Goal: Task Accomplishment & Management: Manage account settings

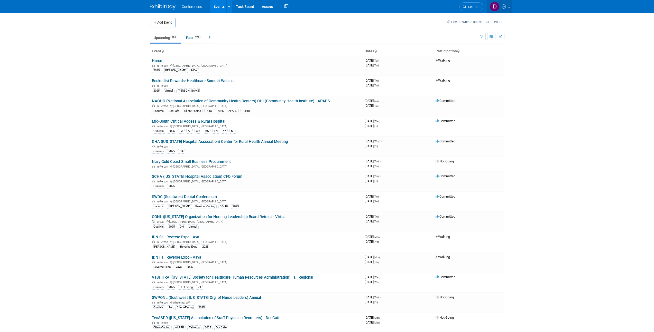
click at [503, 9] on link at bounding box center [499, 6] width 25 height 13
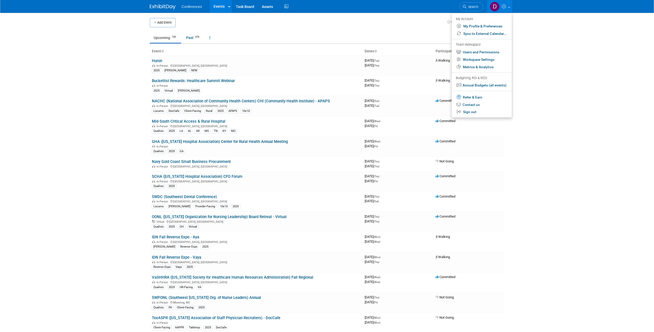
click at [133, 45] on body "Conferences Events Add Event Bulk Upload Events Shareable Event Boards Recently…" at bounding box center [327, 166] width 654 height 332
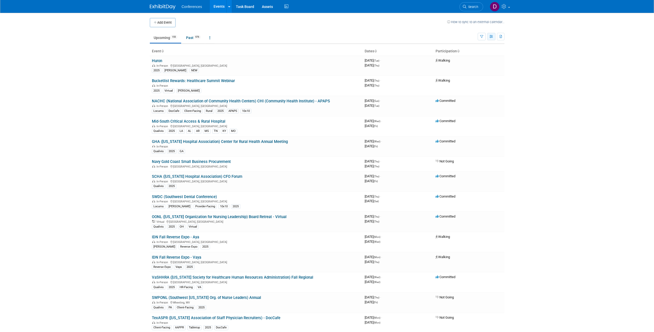
click at [494, 38] on button "button" at bounding box center [491, 36] width 8 height 7
click at [529, 26] on body "Conferences Events Add Event Bulk Upload Events Shareable Event Boards Recently…" at bounding box center [327, 166] width 654 height 332
click at [484, 37] on button "button" at bounding box center [482, 36] width 8 height 7
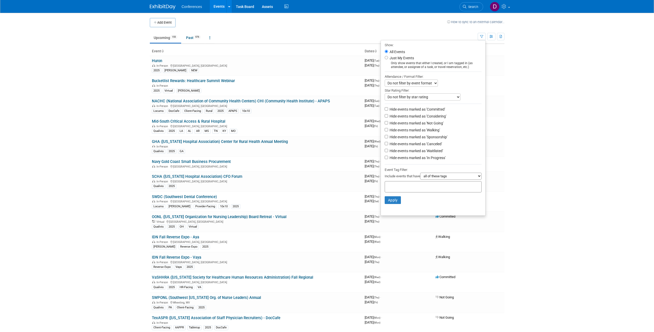
click at [541, 34] on body "Conferences Events Add Event Bulk Upload Events Shareable Event Boards Recently…" at bounding box center [327, 166] width 654 height 332
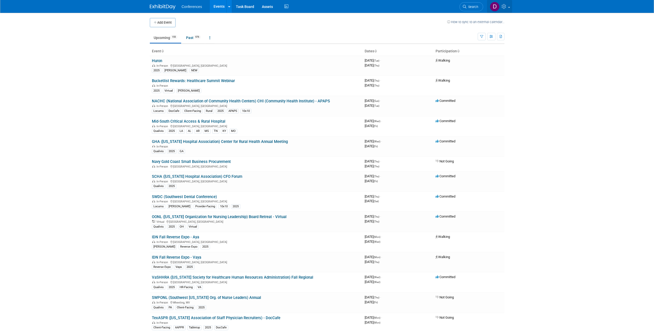
click at [506, 10] on link at bounding box center [499, 6] width 25 height 13
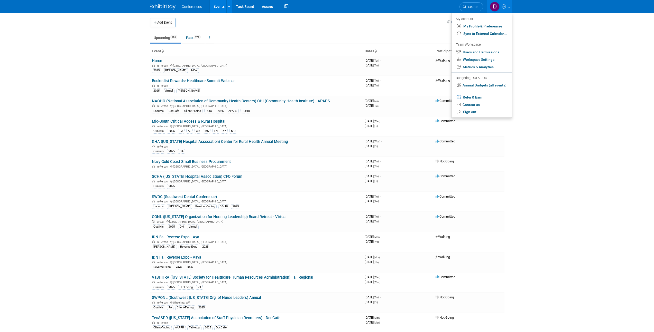
click at [542, 75] on body "Conferences Events Add Event Bulk Upload Events Shareable Event Boards Recently…" at bounding box center [327, 166] width 654 height 332
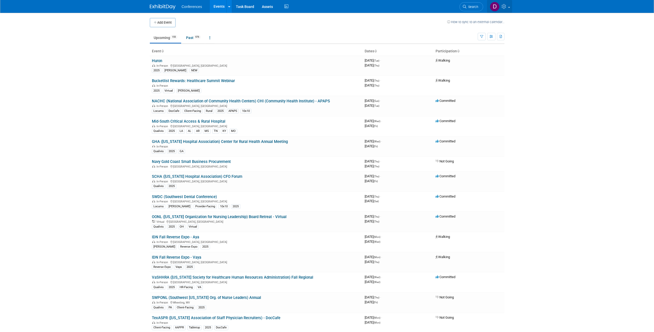
click at [506, 9] on link at bounding box center [499, 6] width 25 height 13
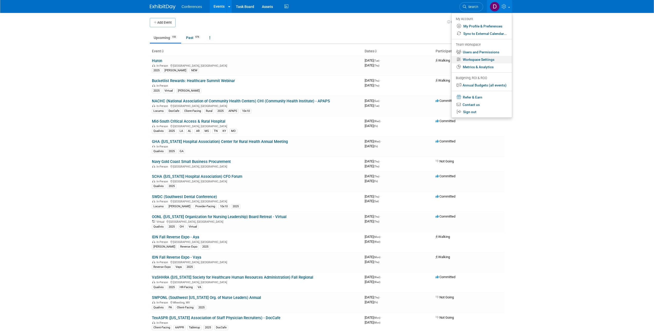
click at [493, 60] on link "Workspace Settings" at bounding box center [481, 59] width 60 height 7
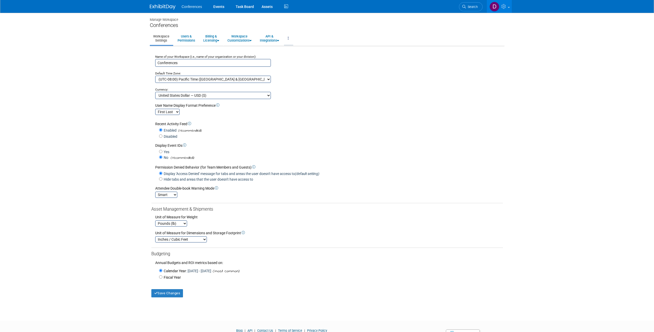
click at [290, 40] on link at bounding box center [288, 38] width 9 height 13
click at [67, 77] on body "Conferences Events Task Board Assets" at bounding box center [327, 166] width 654 height 332
